Goal: Information Seeking & Learning: Learn about a topic

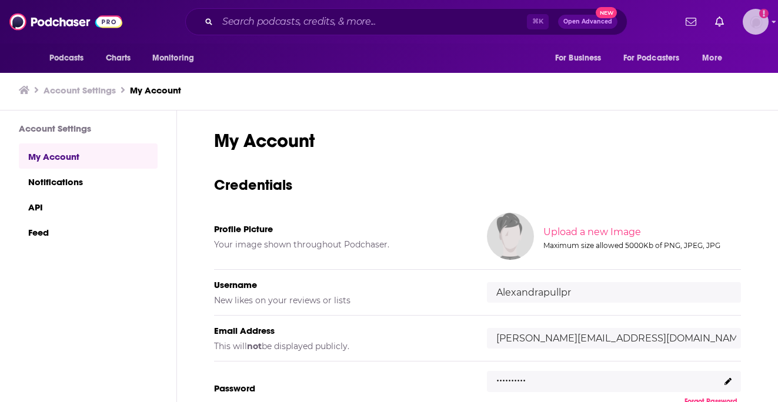
click at [748, 19] on img "Logged in as Alexandrapullpr" at bounding box center [756, 22] width 26 height 26
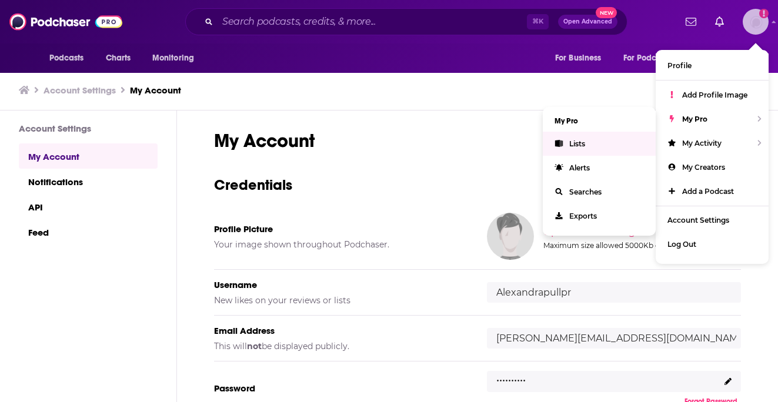
click at [605, 138] on link "Lists" at bounding box center [599, 144] width 113 height 24
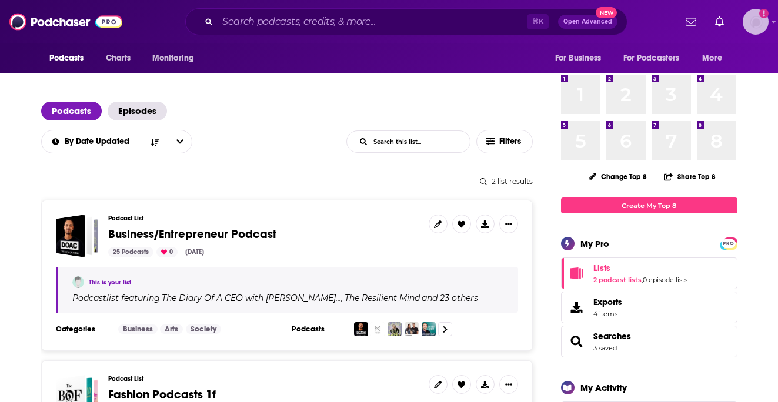
scroll to position [46, 0]
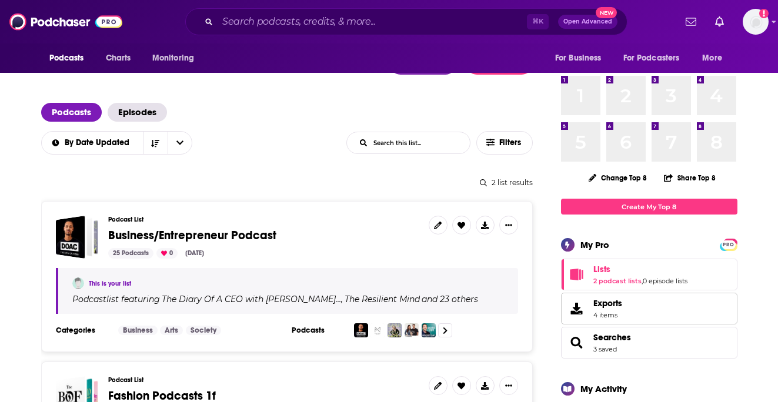
click at [615, 314] on span "4 items" at bounding box center [608, 315] width 29 height 8
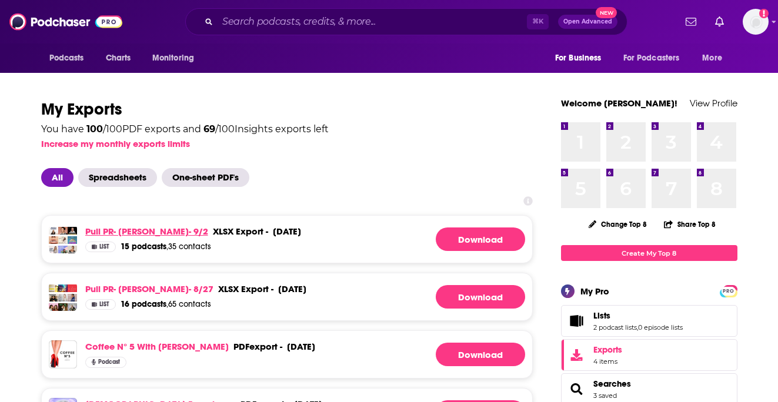
click at [131, 230] on link "Pull PR- Jane Lu- 9/2" at bounding box center [146, 231] width 123 height 11
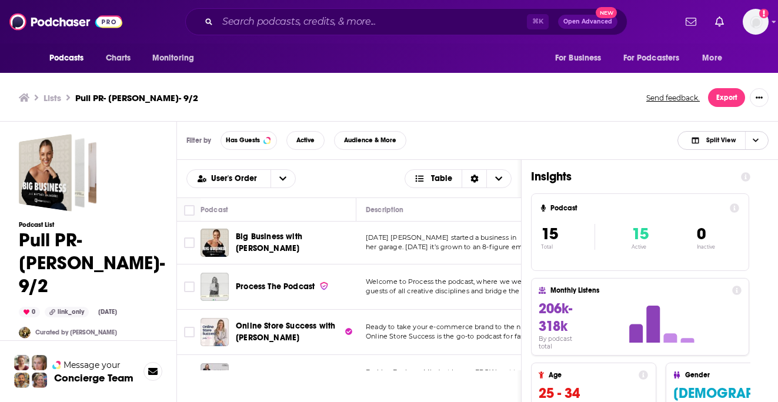
click at [724, 134] on span "Split View" at bounding box center [713, 140] width 65 height 16
click at [707, 182] on span "Podcast Only" at bounding box center [730, 180] width 58 height 6
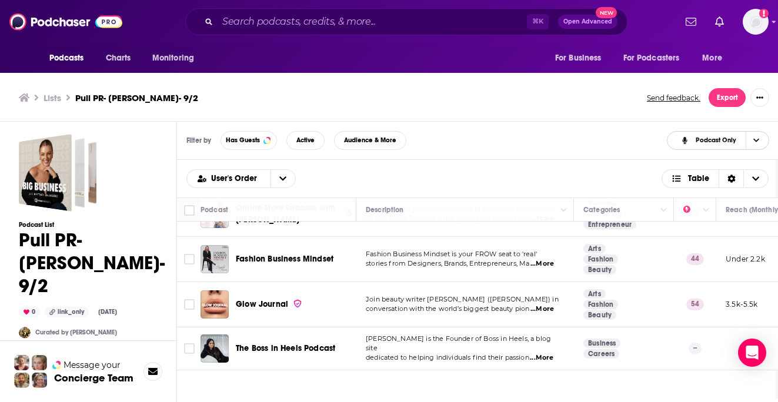
scroll to position [119, 0]
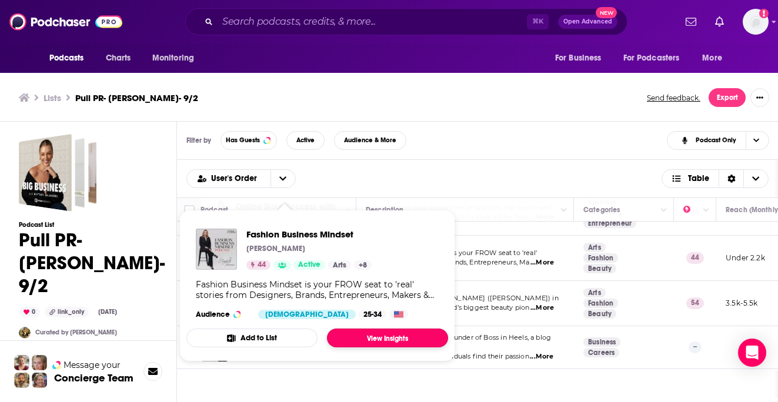
click at [402, 341] on link "View Insights" at bounding box center [387, 338] width 121 height 19
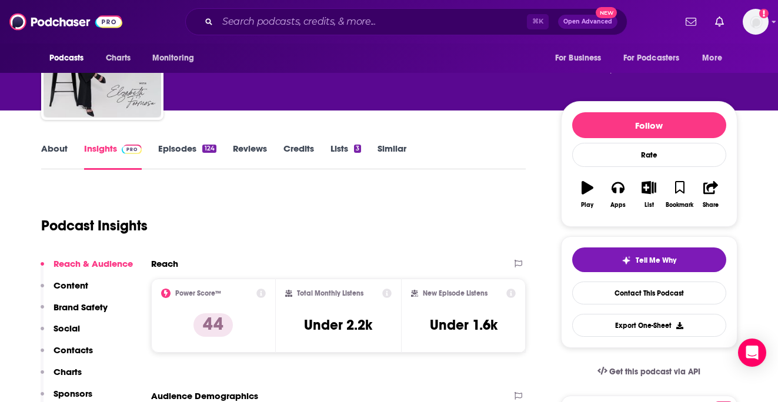
scroll to position [105, 0]
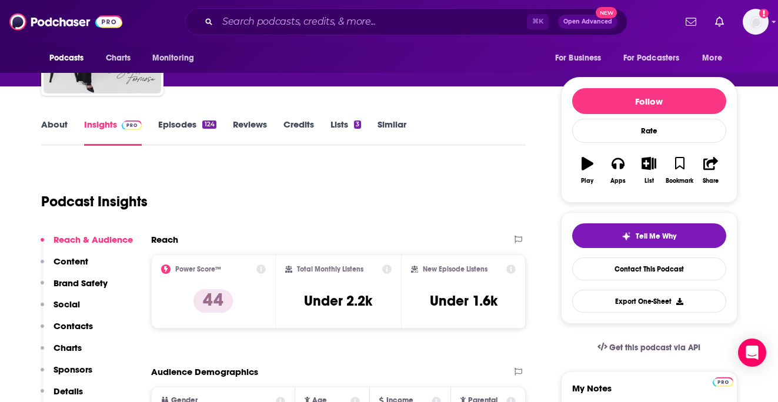
click at [189, 122] on link "Episodes 124" at bounding box center [187, 132] width 58 height 27
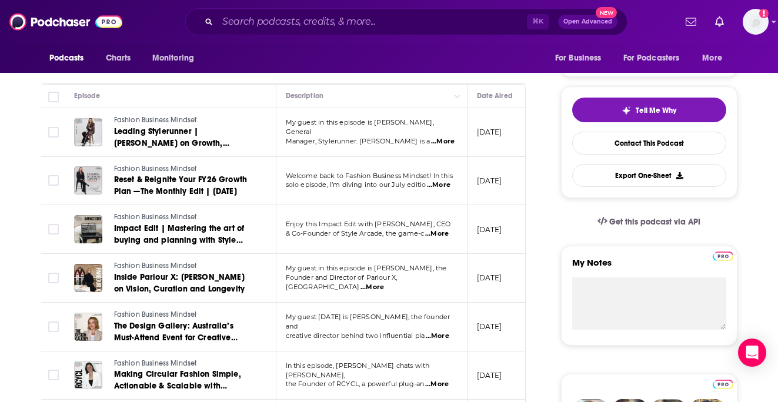
scroll to position [236, 0]
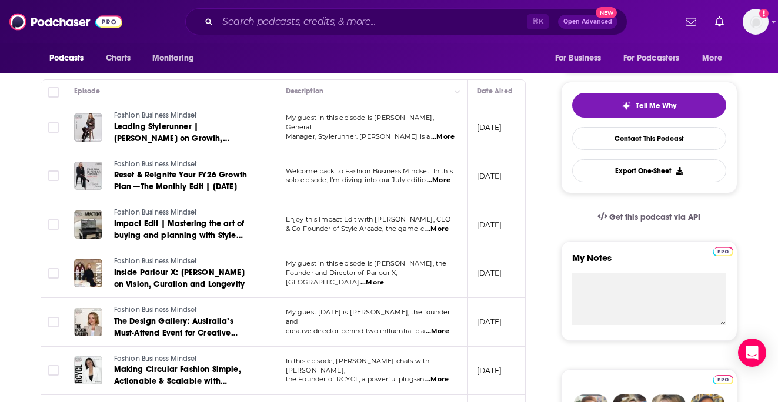
click at [437, 327] on span "...More" at bounding box center [438, 331] width 24 height 9
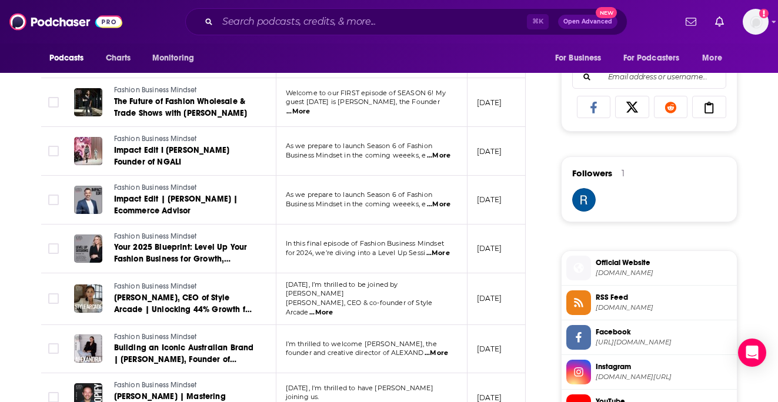
scroll to position [805, 0]
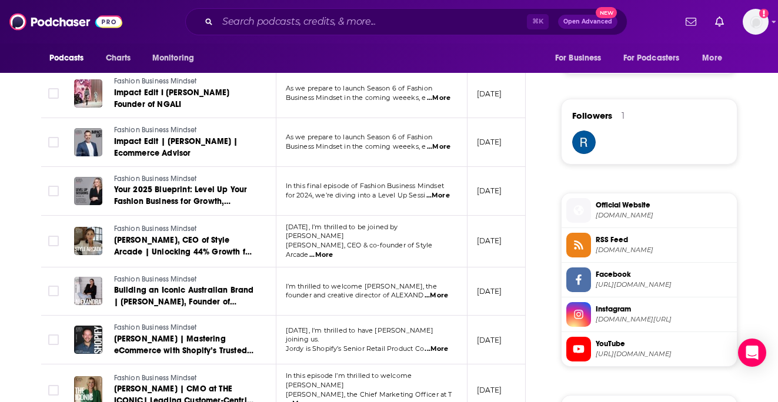
click at [435, 294] on span "...More" at bounding box center [437, 295] width 24 height 9
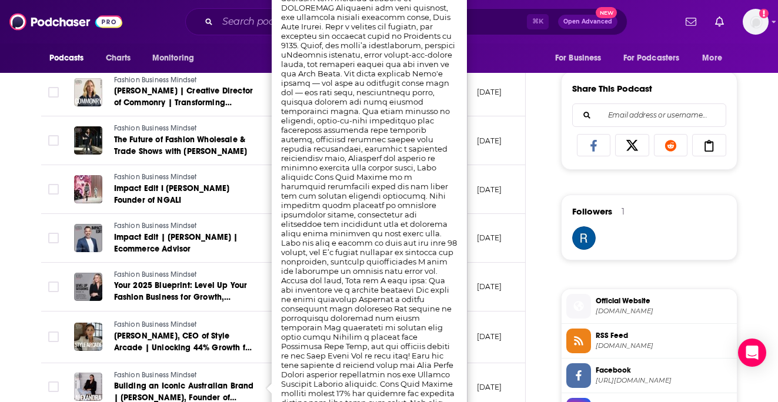
scroll to position [735, 0]
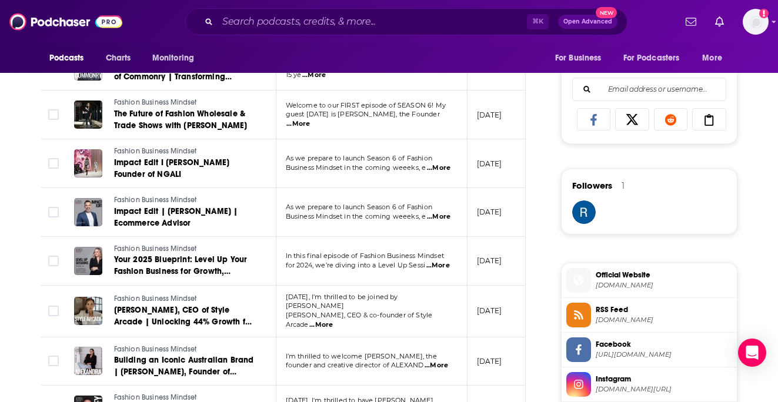
click at [553, 309] on div "About Insights Episodes 124 Reviews Credits Lists 3 Similar Episodes of Fashion…" at bounding box center [291, 259] width 539 height 1544
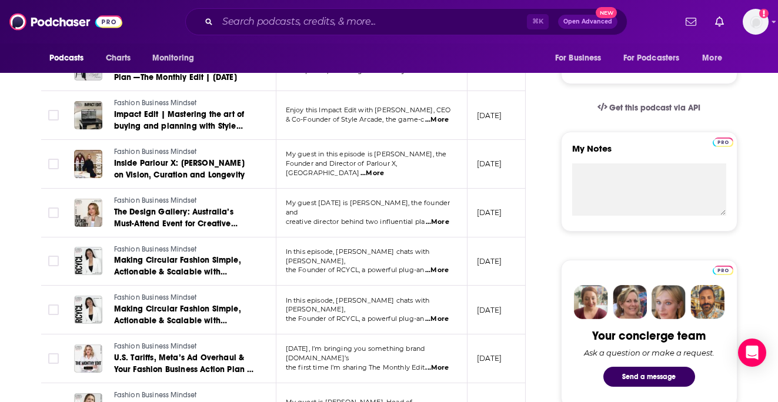
scroll to position [318, 0]
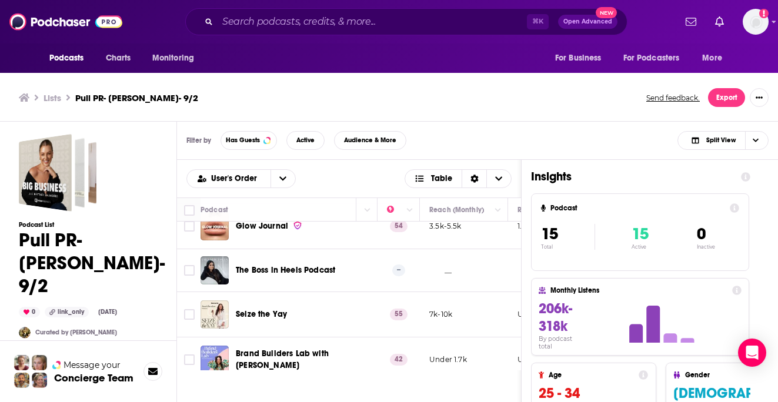
scroll to position [197, 342]
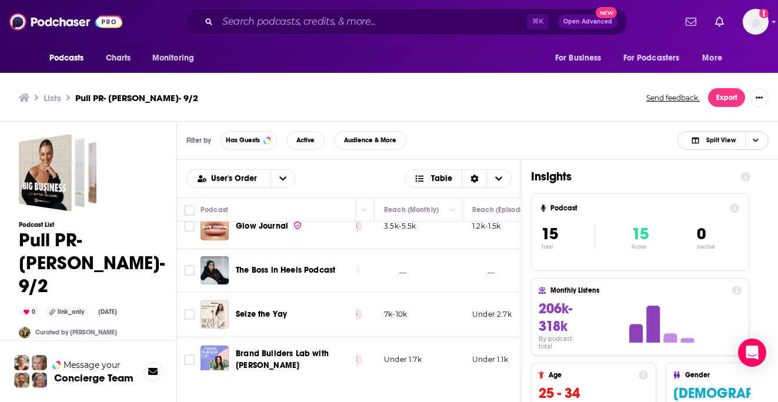
click at [721, 139] on span "Split View" at bounding box center [721, 140] width 29 height 6
click at [712, 179] on span "Podcast Only" at bounding box center [730, 180] width 58 height 6
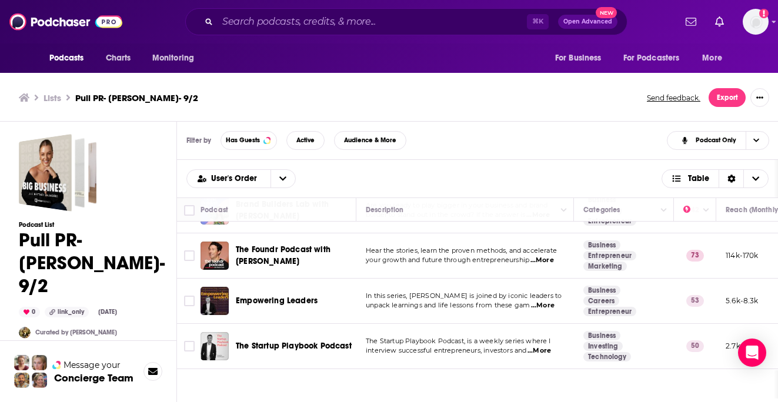
scroll to position [345, 0]
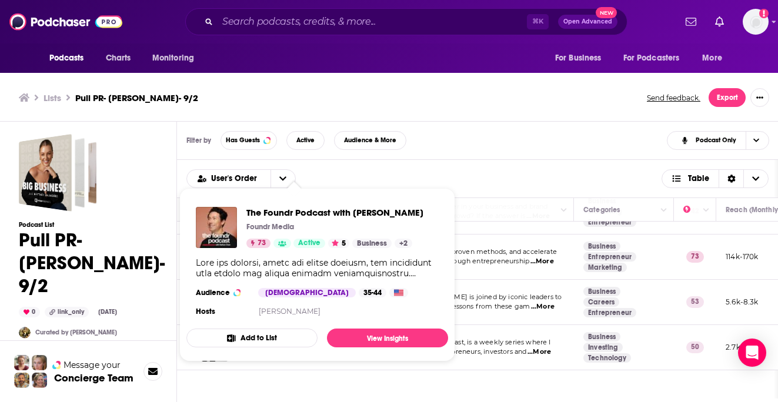
click at [484, 291] on td "In this series, Luke Darcy is joined by iconic leaders to unpack learnings and …" at bounding box center [466, 302] width 218 height 45
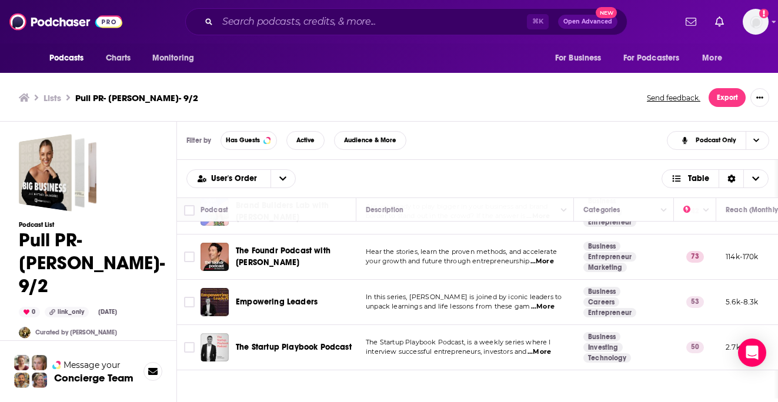
click at [478, 261] on span "your growth and future through entrepreneurship" at bounding box center [448, 261] width 164 height 8
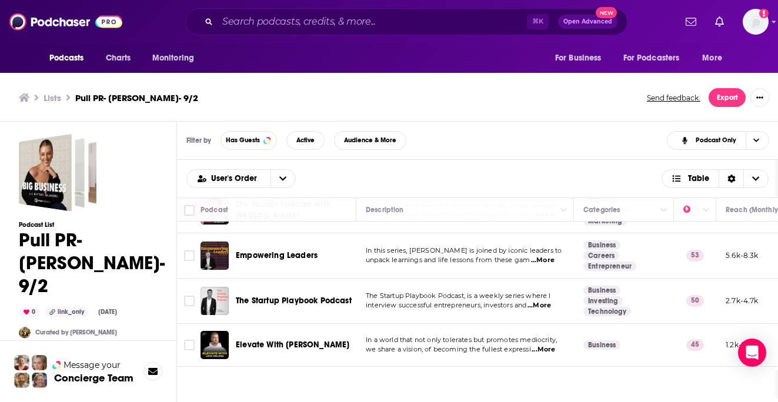
scroll to position [392, 0]
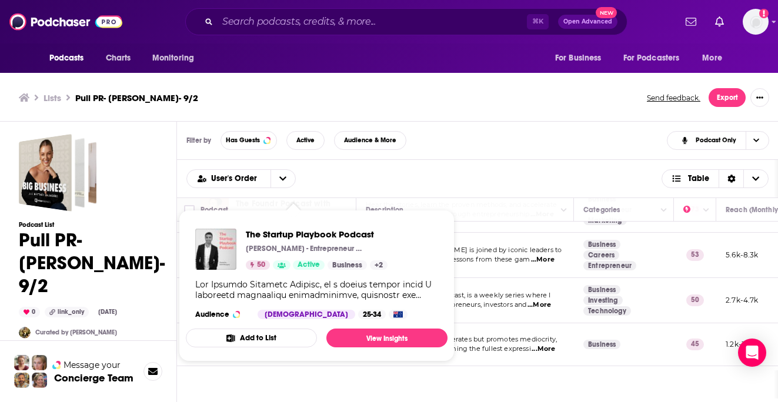
click at [484, 304] on span "interview successful entrepreneurs, investors and" at bounding box center [446, 305] width 161 height 8
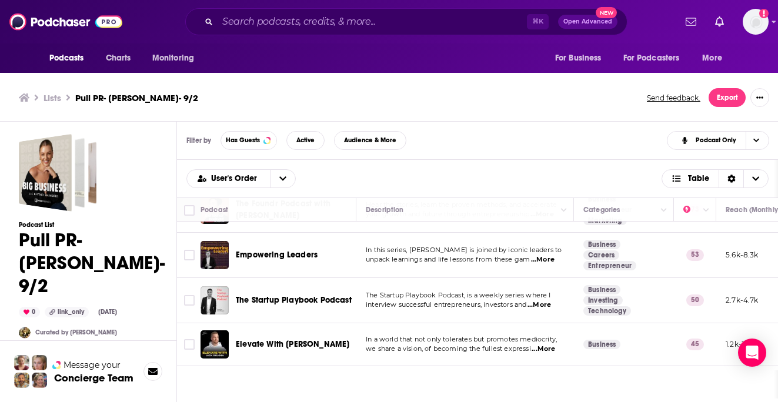
scroll to position [450, 0]
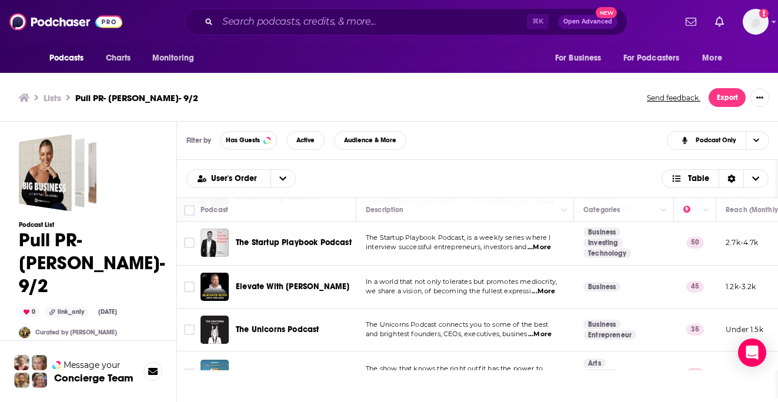
click at [490, 298] on td "In a world that not only tolerates but promotes mediocrity, we share a vision, …" at bounding box center [466, 287] width 218 height 43
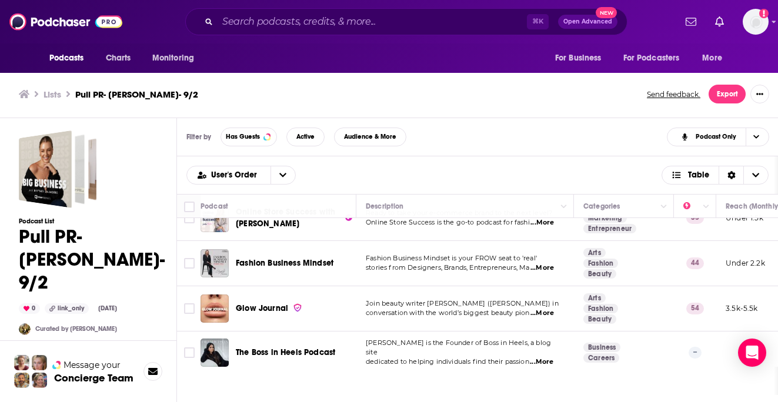
scroll to position [0, 0]
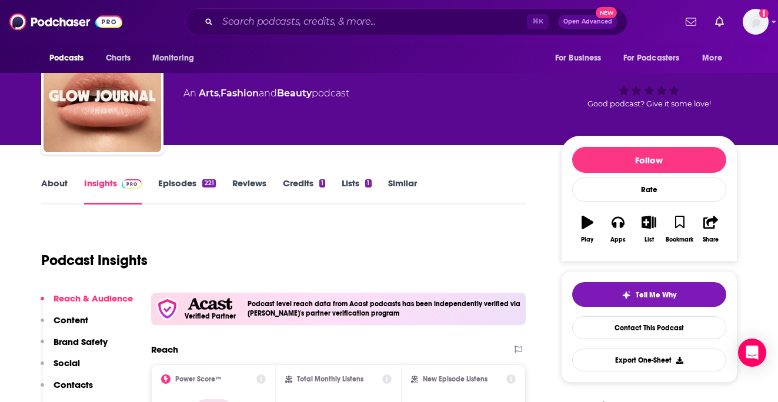
scroll to position [23, 0]
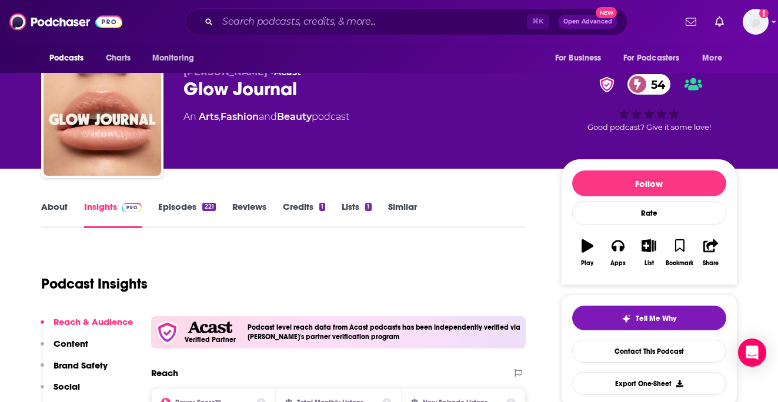
click at [193, 203] on link "Episodes 221" at bounding box center [186, 214] width 57 height 27
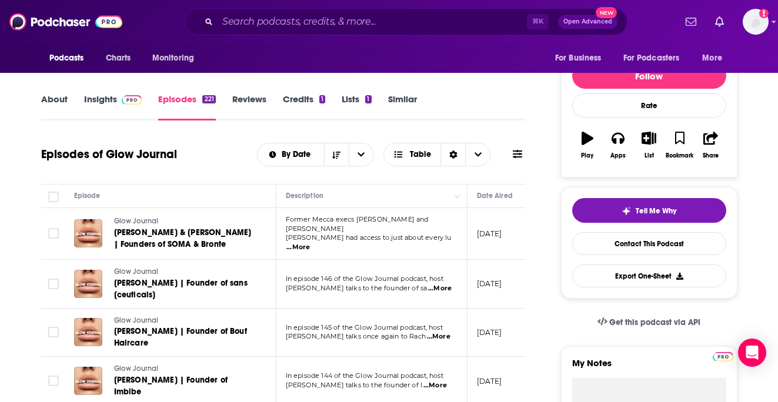
scroll to position [135, 0]
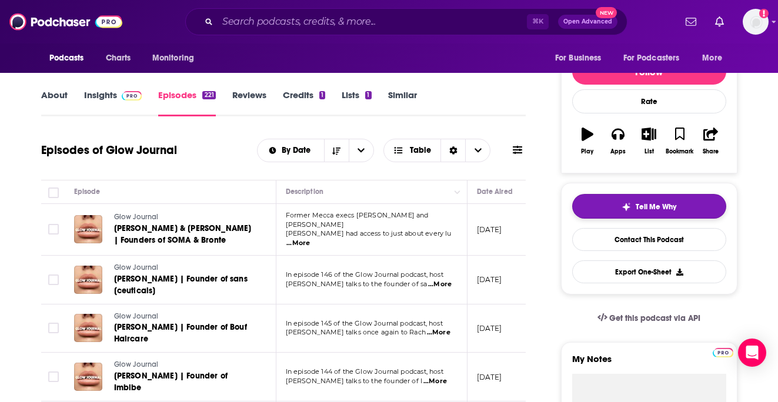
click at [609, 203] on button "Tell Me Why" at bounding box center [649, 206] width 154 height 25
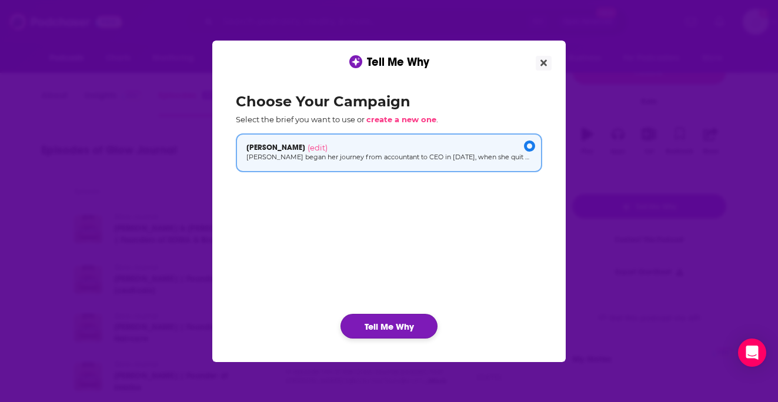
click at [377, 322] on button "Tell Me Why" at bounding box center [389, 326] width 97 height 25
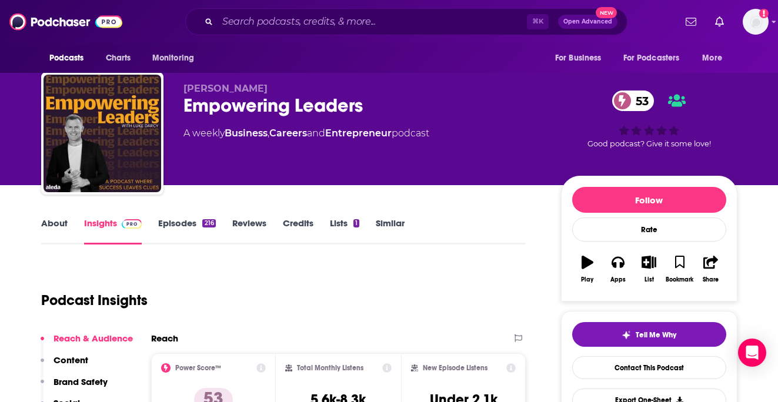
scroll to position [7, 0]
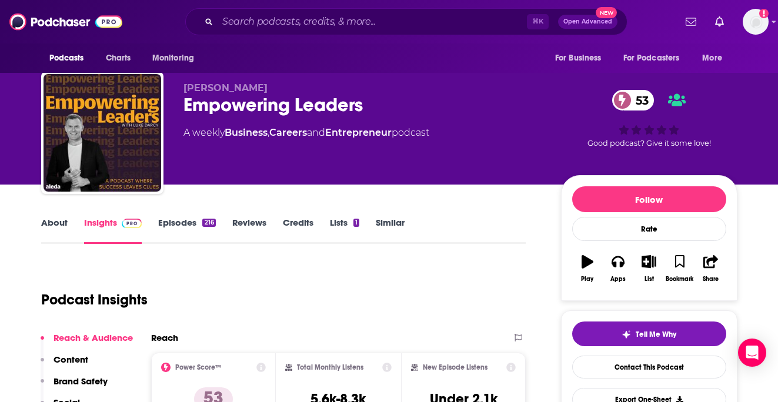
click at [177, 221] on link "Episodes 216" at bounding box center [186, 230] width 57 height 27
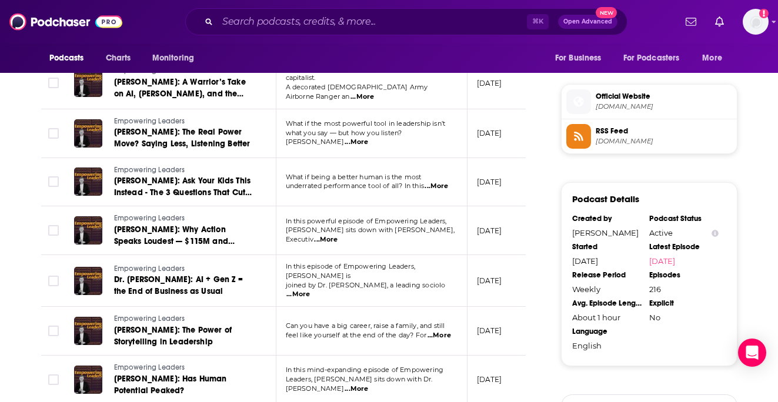
scroll to position [919, 0]
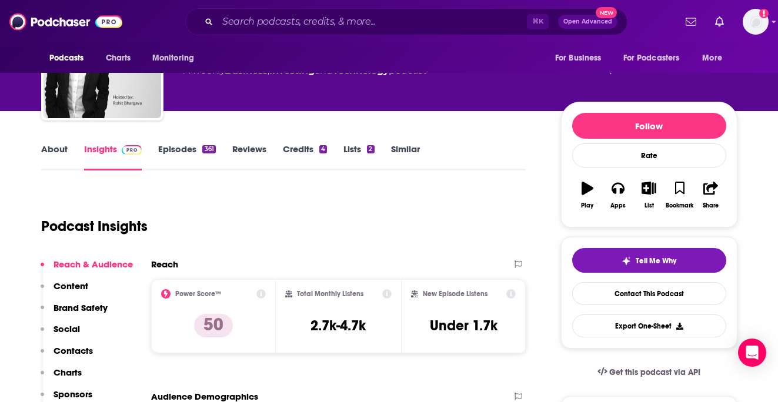
scroll to position [82, 0]
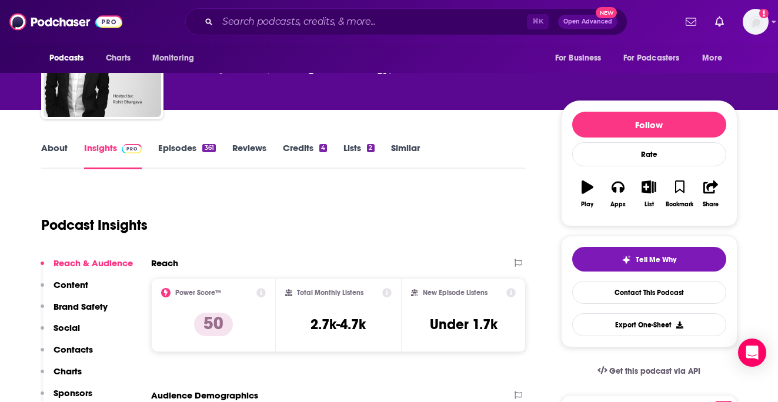
click at [183, 153] on link "Episodes 361" at bounding box center [186, 155] width 57 height 27
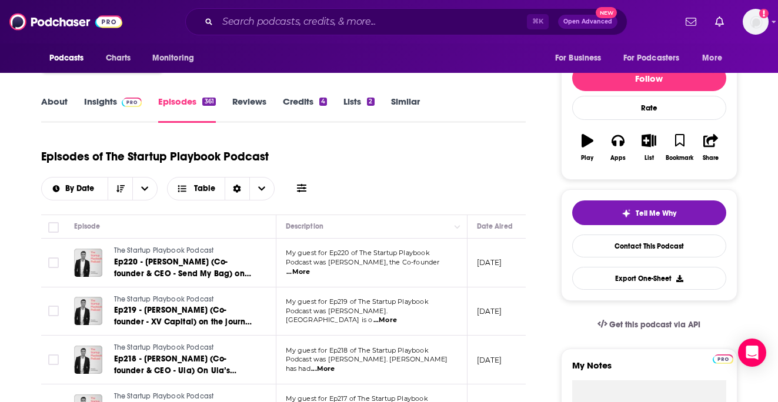
scroll to position [185, 0]
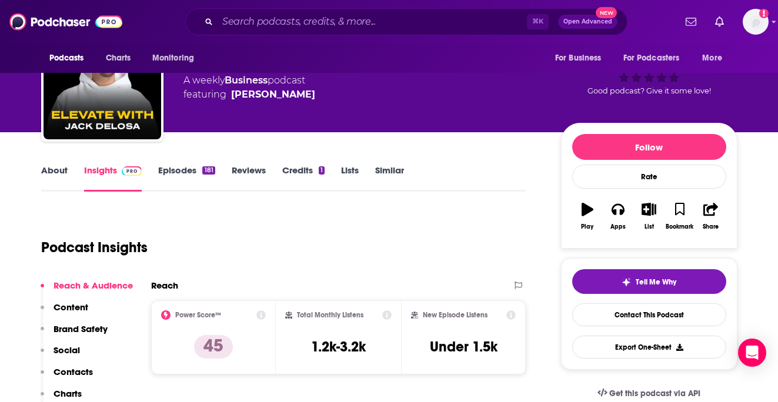
scroll to position [64, 0]
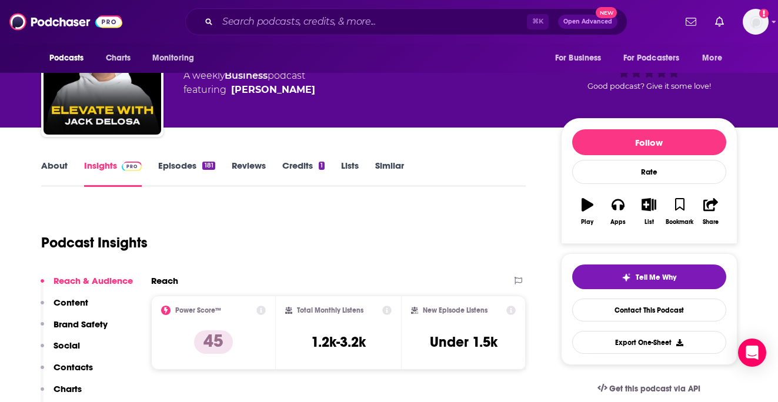
click at [178, 162] on link "Episodes 181" at bounding box center [186, 173] width 56 height 27
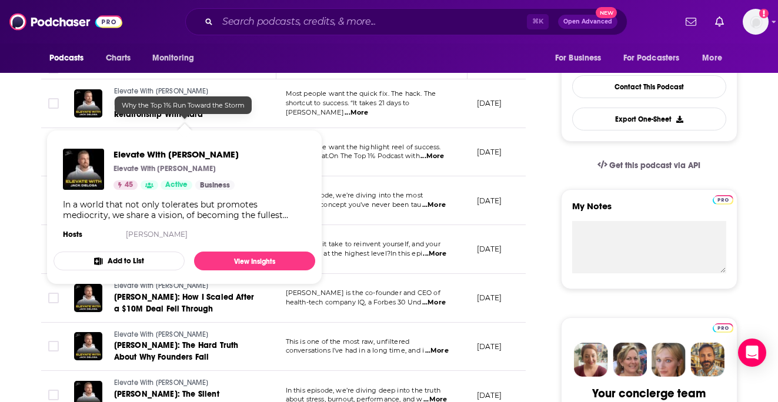
scroll to position [357, 0]
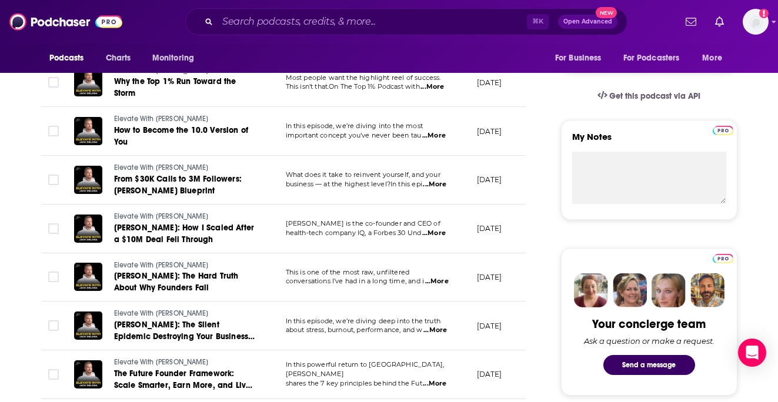
click at [444, 277] on span "...More" at bounding box center [437, 281] width 24 height 9
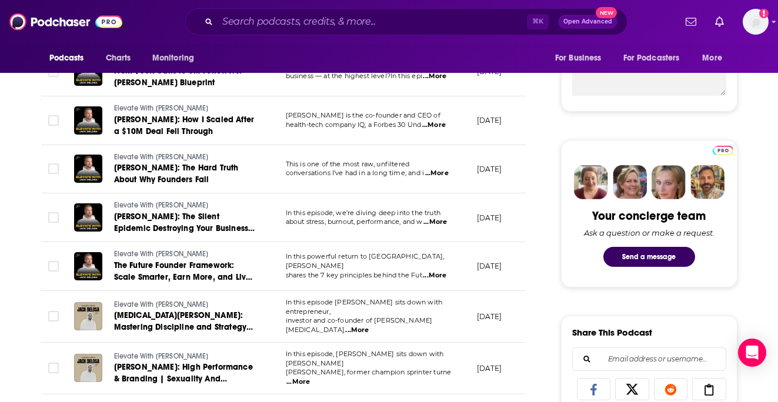
scroll to position [481, 0]
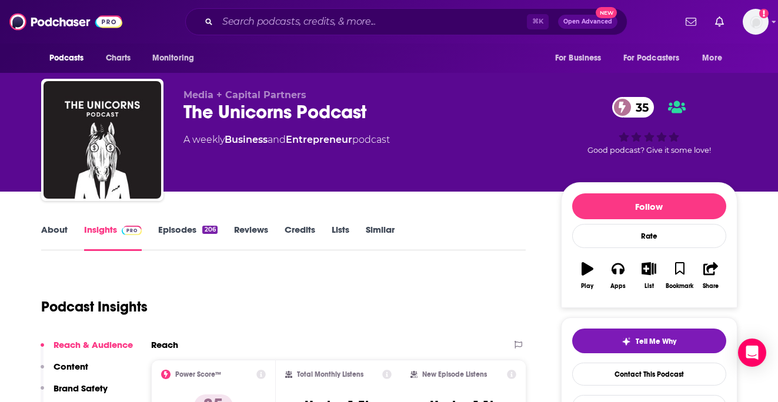
click at [195, 229] on link "Episodes 206" at bounding box center [187, 237] width 59 height 27
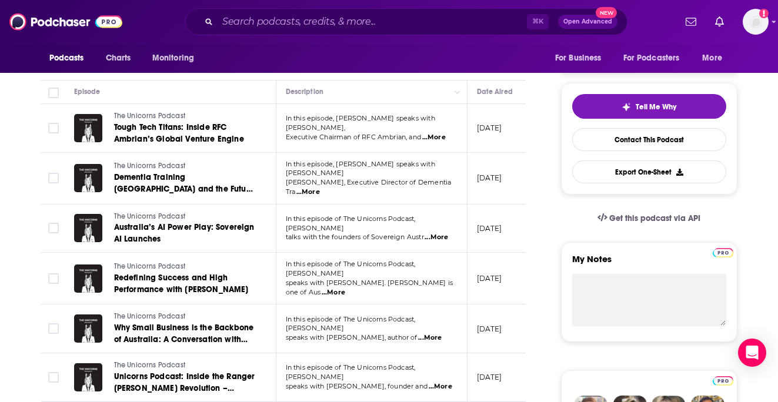
scroll to position [236, 0]
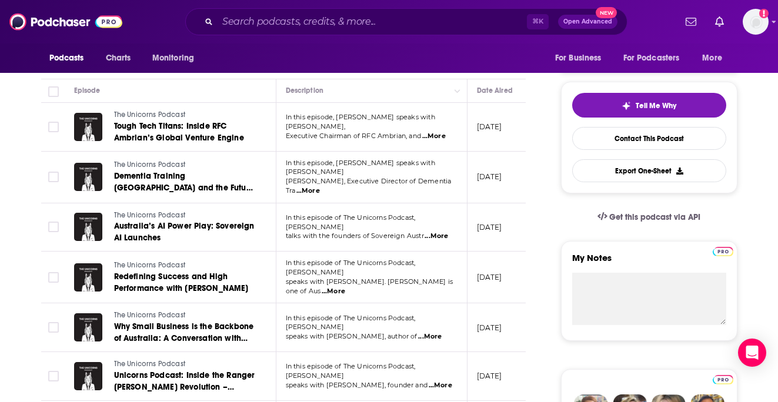
click at [345, 287] on span "...More" at bounding box center [334, 291] width 24 height 9
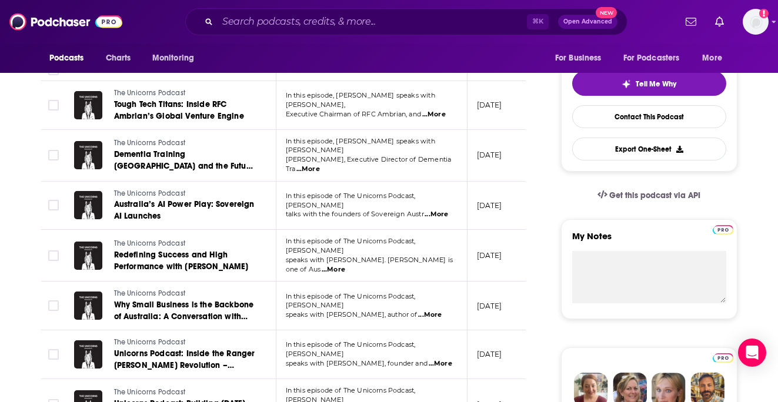
click at [439, 311] on span "...More" at bounding box center [430, 315] width 24 height 9
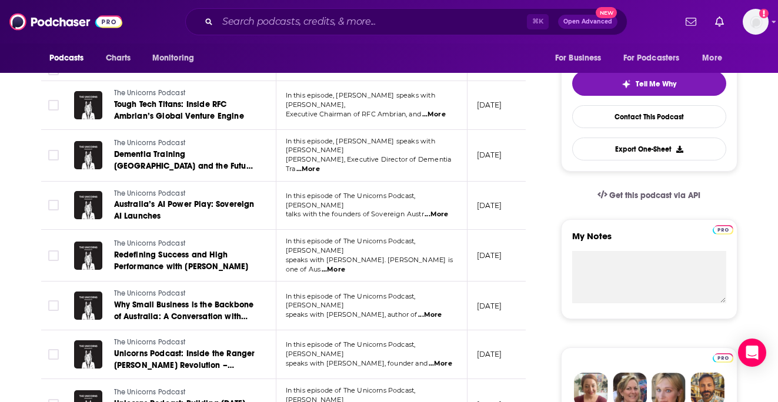
scroll to position [295, 0]
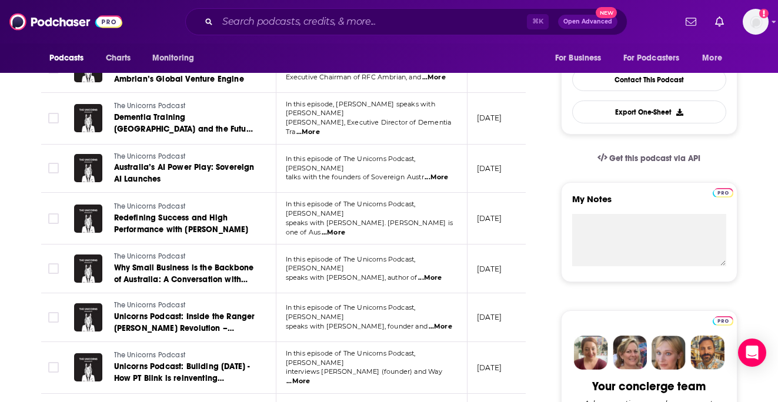
click at [438, 322] on span "...More" at bounding box center [441, 326] width 24 height 9
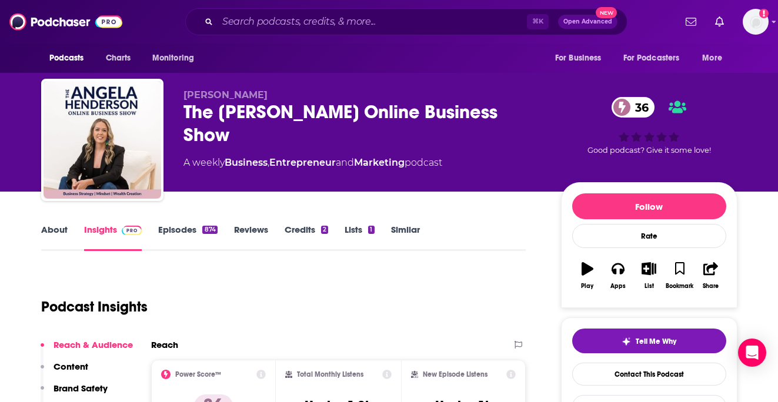
click at [178, 227] on link "Episodes 874" at bounding box center [187, 237] width 59 height 27
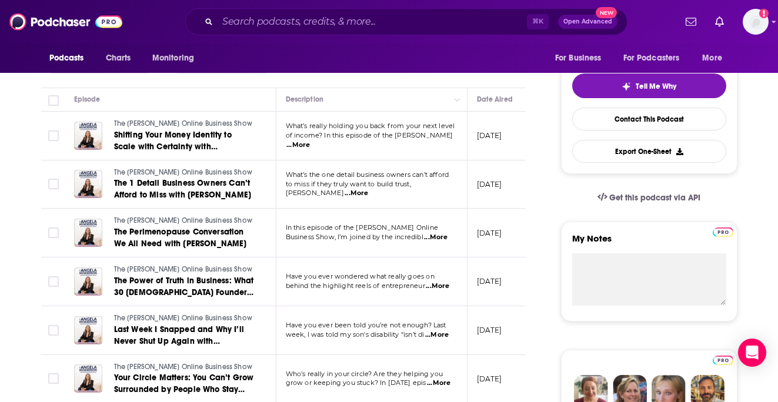
scroll to position [256, 0]
click at [440, 242] on span "...More" at bounding box center [436, 236] width 24 height 9
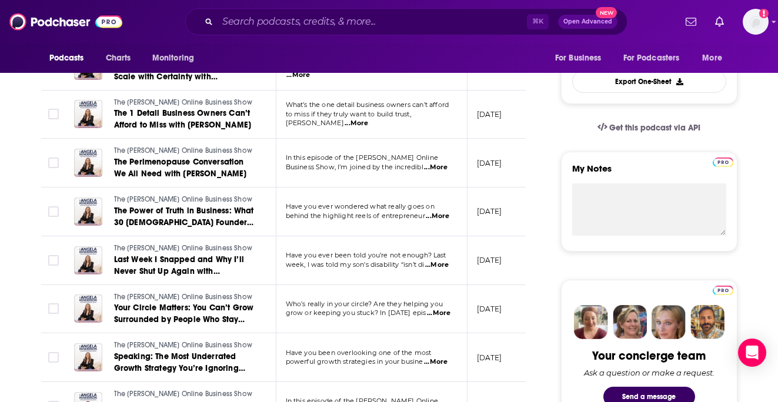
scroll to position [331, 0]
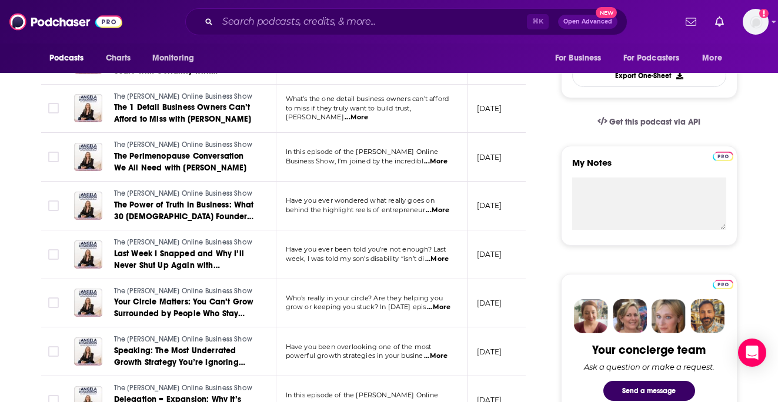
click at [445, 264] on span "...More" at bounding box center [437, 259] width 24 height 9
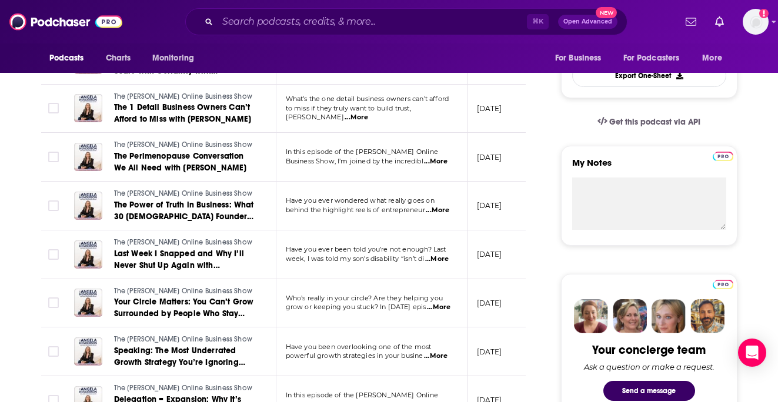
click at [445, 264] on span "...More" at bounding box center [437, 259] width 24 height 9
click at [442, 264] on span "...More" at bounding box center [437, 259] width 24 height 9
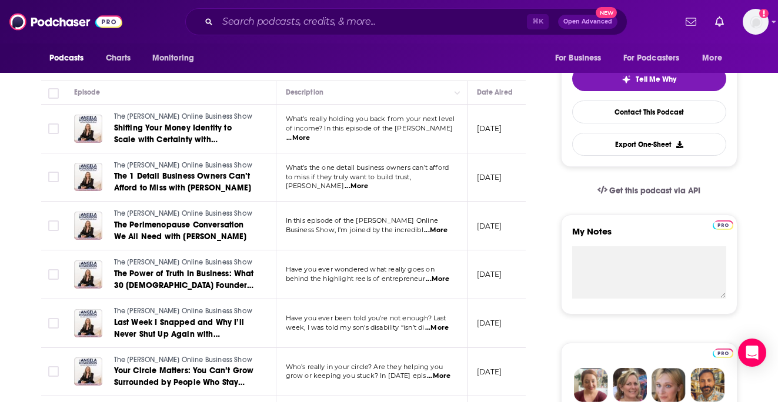
scroll to position [0, 0]
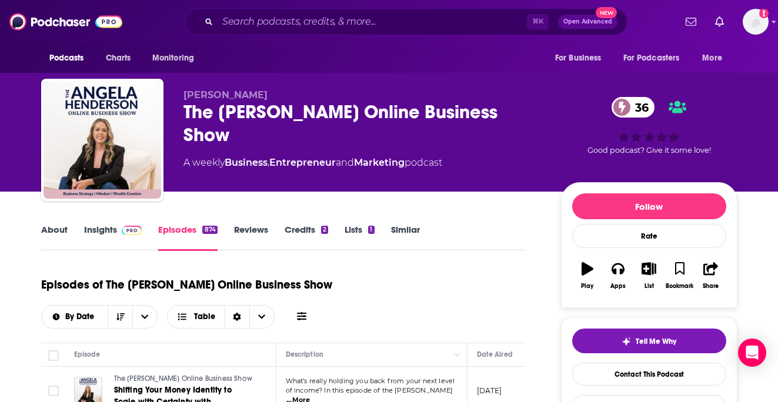
click at [311, 225] on link "Credits 2" at bounding box center [307, 237] width 44 height 27
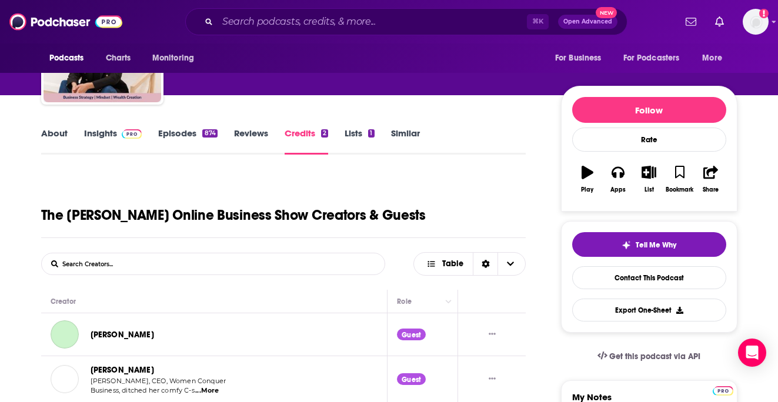
scroll to position [141, 0]
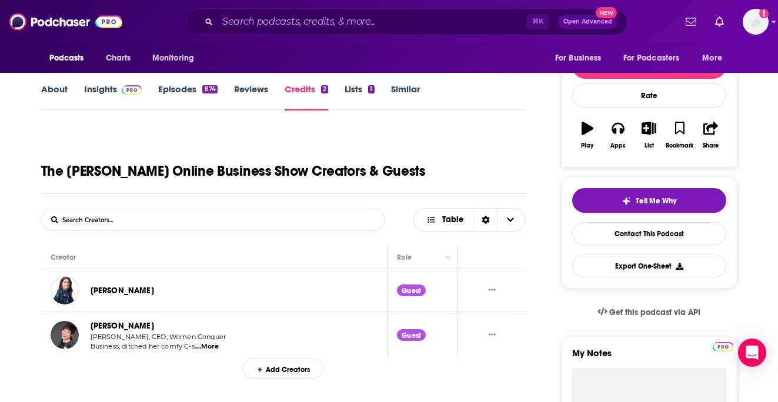
click at [117, 88] on span at bounding box center [129, 89] width 25 height 11
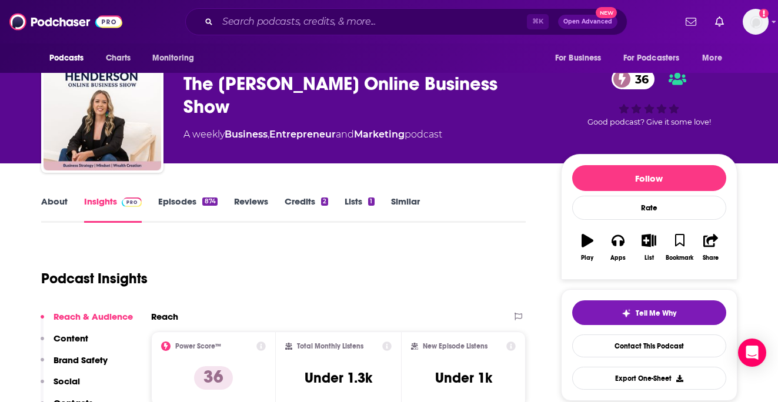
scroll to position [30, 0]
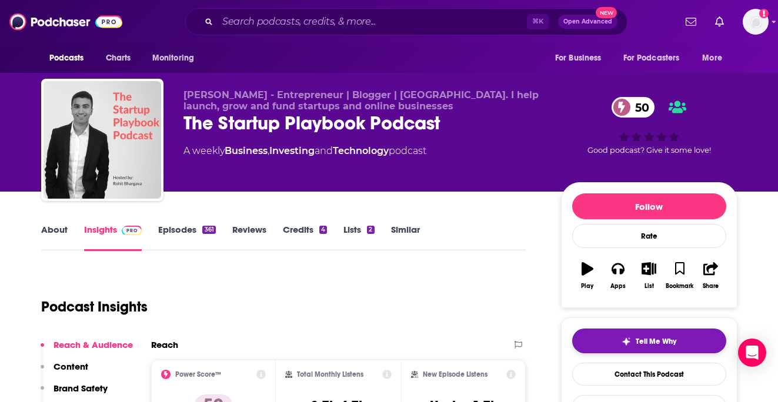
click at [652, 344] on span "Tell Me Why" at bounding box center [656, 341] width 41 height 9
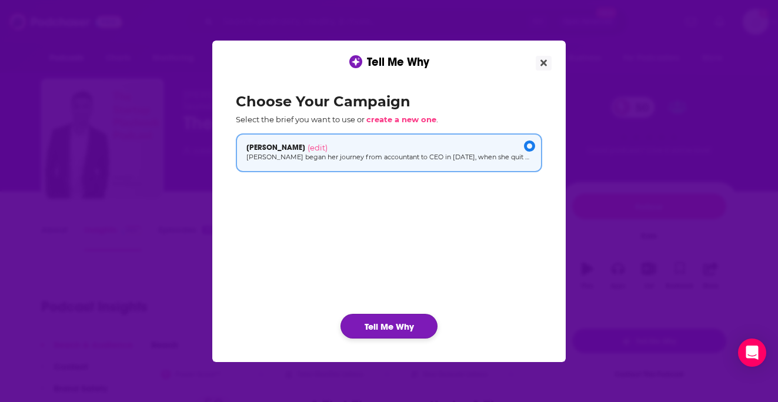
click at [381, 328] on button "Tell Me Why" at bounding box center [389, 326] width 97 height 25
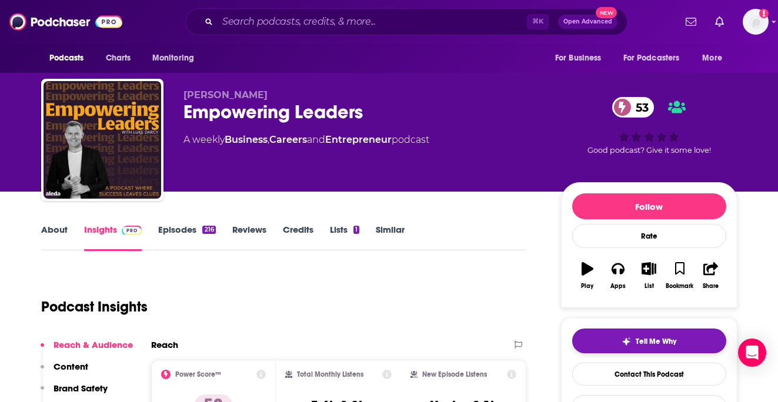
click at [640, 342] on span "Tell Me Why" at bounding box center [656, 341] width 41 height 9
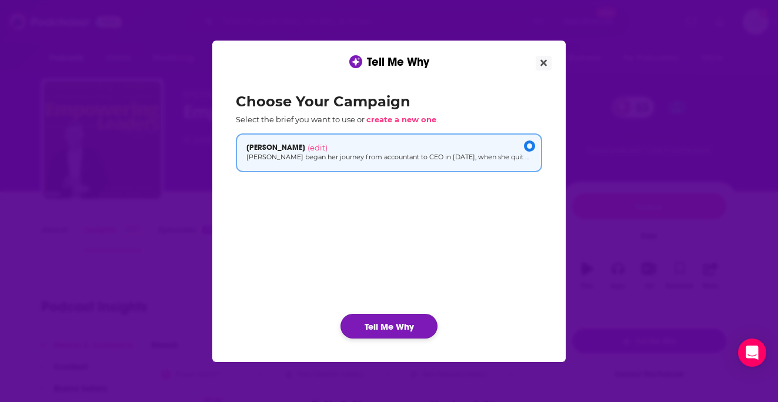
click at [388, 332] on button "Tell Me Why" at bounding box center [389, 326] width 97 height 25
